Goal: Task Accomplishment & Management: Manage account settings

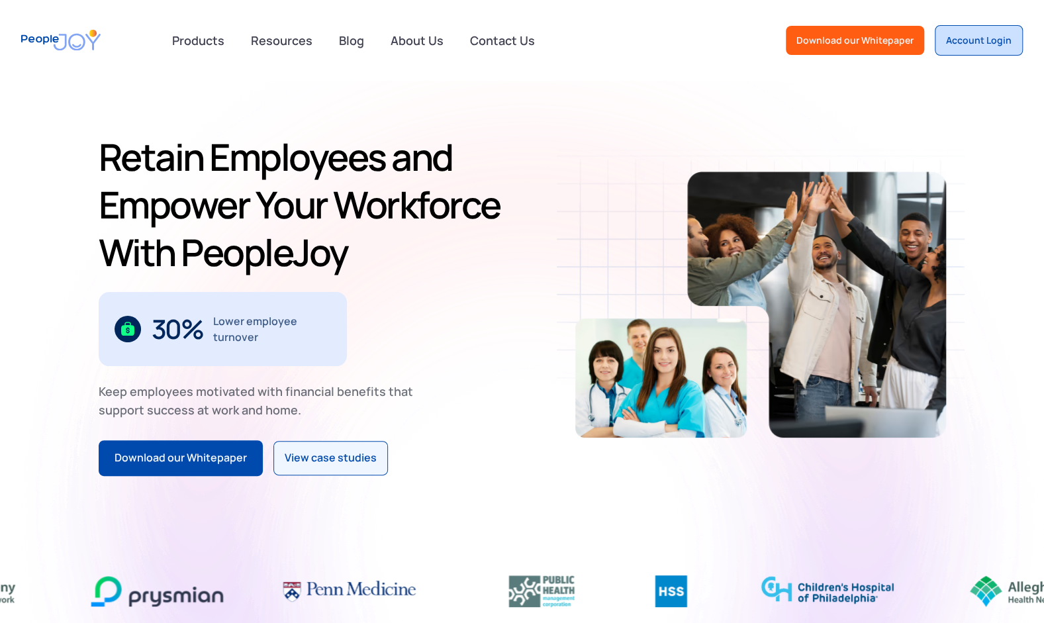
click at [1003, 40] on div "Account Login" at bounding box center [979, 40] width 66 height 13
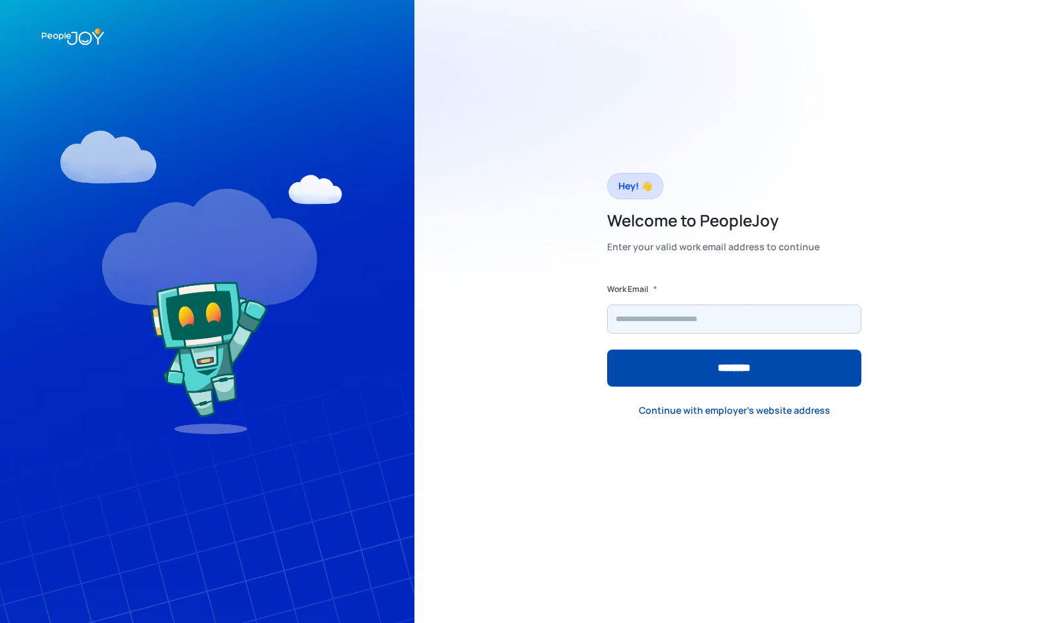
click at [691, 322] on input "Form" at bounding box center [734, 318] width 254 height 29
type input "**********"
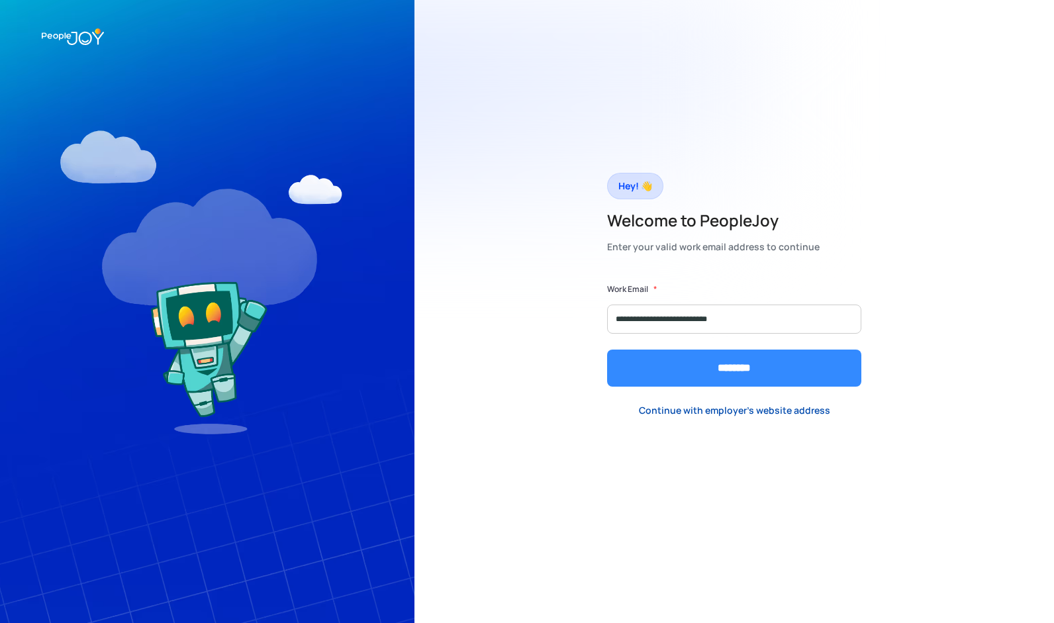
click at [692, 370] on input "********" at bounding box center [734, 368] width 254 height 37
